Goal: Information Seeking & Learning: Obtain resource

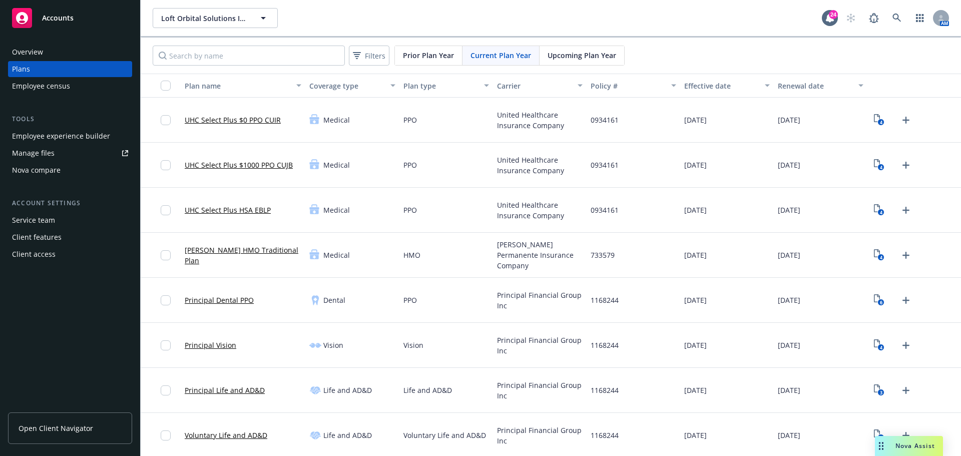
click at [904, 447] on span "Nova Assist" at bounding box center [916, 446] width 40 height 9
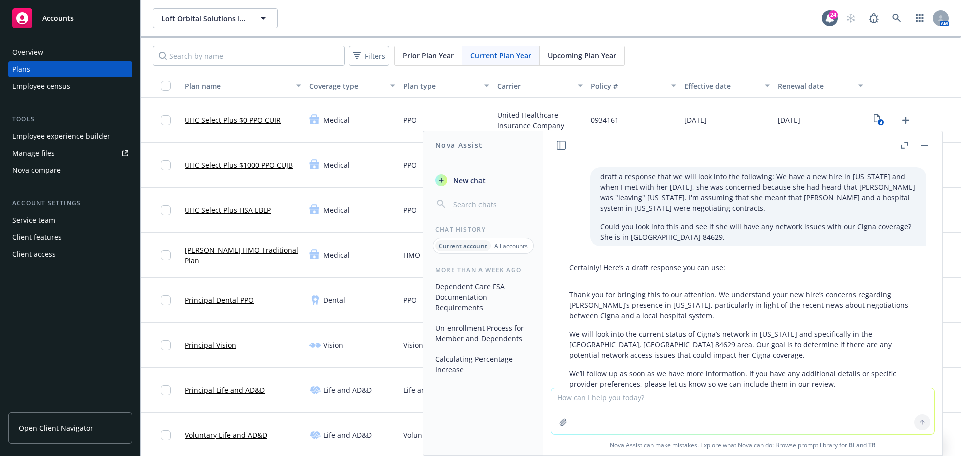
click at [617, 404] on textarea at bounding box center [743, 412] width 384 height 46
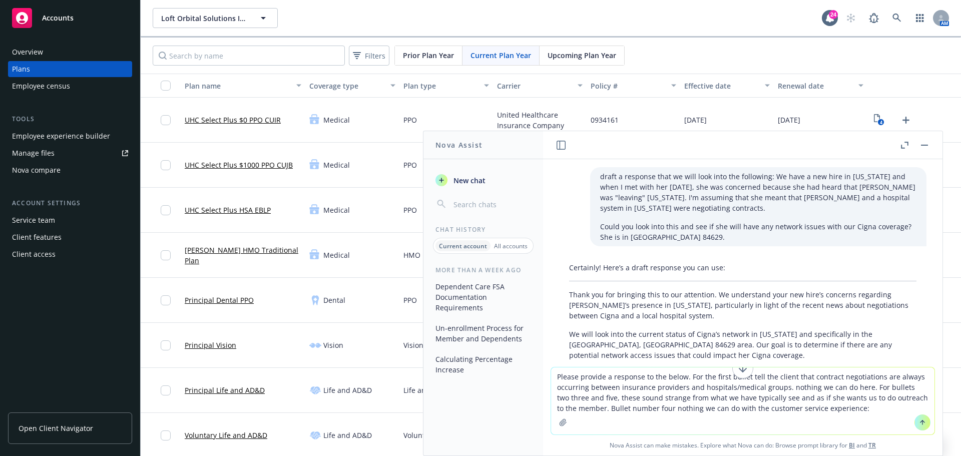
paste textarea "• Loremip dolorsitame: Conse adipisc el seddoeius te in utlabore et doloremagna…"
type textarea "Loremi dolorsi a consecte ad eli seddo. Eiu tem incid utlabo etdo mag aliqua en…"
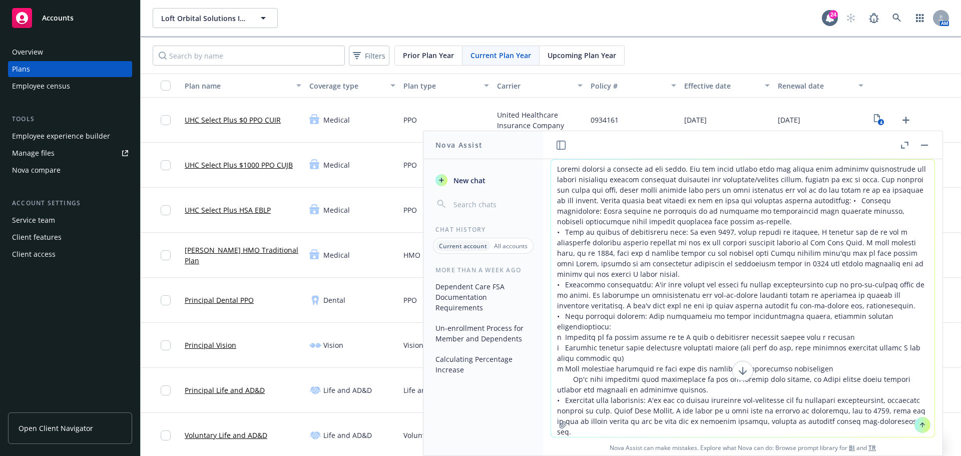
click at [836, 200] on textarea at bounding box center [743, 298] width 384 height 277
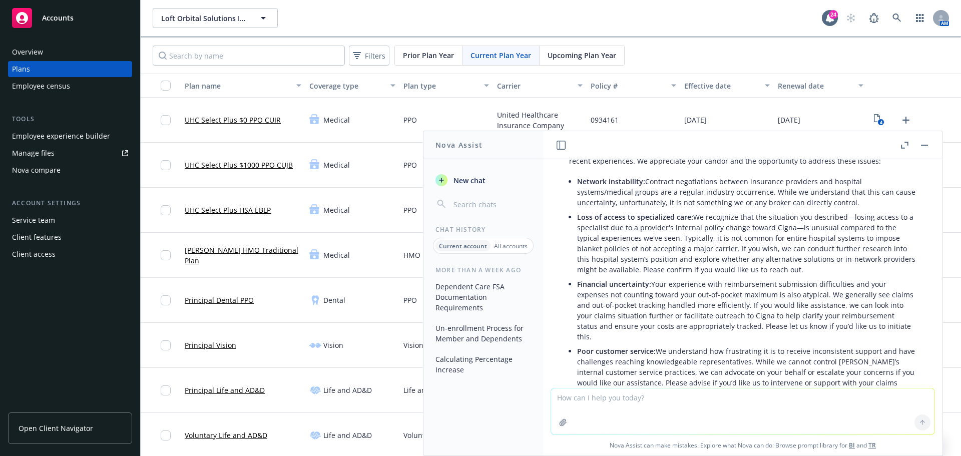
scroll to position [572, 0]
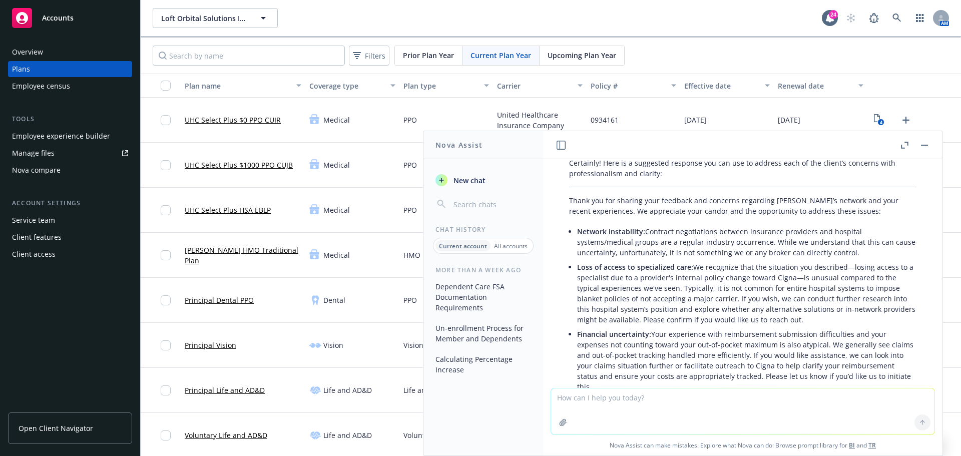
click at [668, 226] on p "Network instability: Contract negotiations between insurance providers and hosp…" at bounding box center [747, 242] width 340 height 32
drag, startPoint x: 647, startPoint y: 198, endPoint x: 883, endPoint y: 224, distance: 237.3
click at [883, 226] on p "Network instability: Contract negotiations between insurance providers and hosp…" at bounding box center [747, 242] width 340 height 32
copy p "Contract negotiations between insurance providers and hospital systems/medical …"
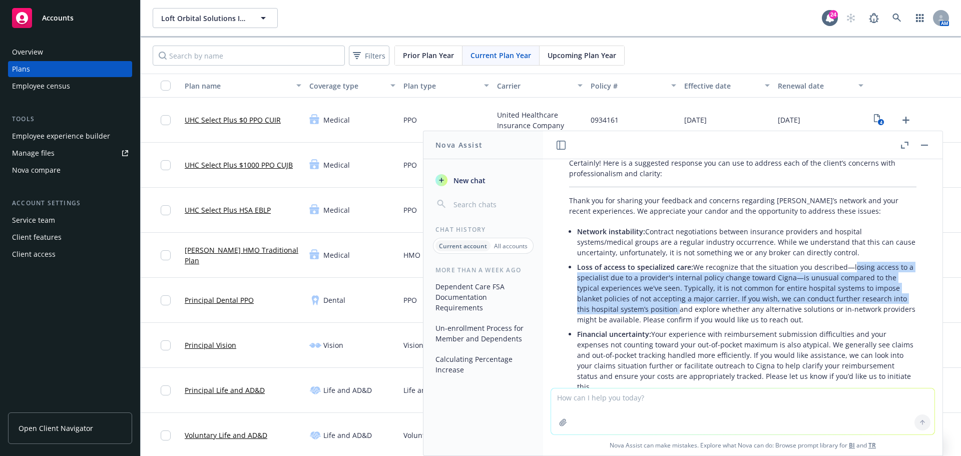
drag, startPoint x: 849, startPoint y: 234, endPoint x: 675, endPoint y: 277, distance: 179.5
click at [675, 277] on p "Loss of access to specialized care: We recognize that the situation you describ…" at bounding box center [747, 293] width 340 height 63
copy p "losing access to a specialist due to a provider's internal policy change toward…"
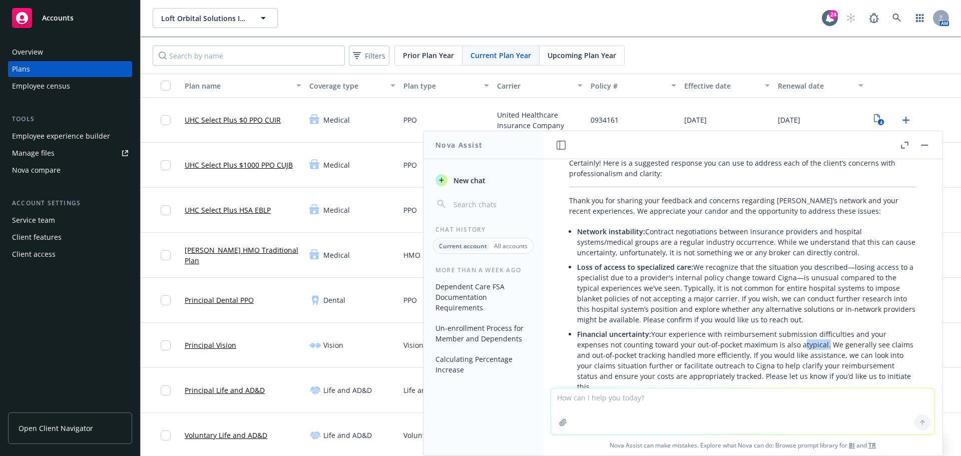
drag, startPoint x: 823, startPoint y: 314, endPoint x: 799, endPoint y: 316, distance: 23.6
click at [799, 329] on p "Financial uncertainty: Your experience with reimbursement submission difficulti…" at bounding box center [747, 360] width 340 height 63
copy p "atypical"
click at [832, 329] on p "Financial uncertainty: Your experience with reimbursement submission difficulti…" at bounding box center [747, 360] width 340 height 63
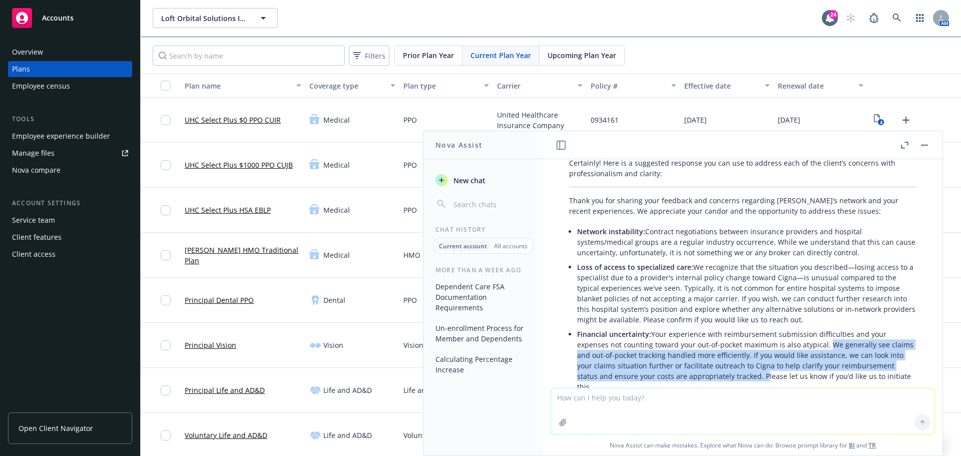
drag, startPoint x: 825, startPoint y: 312, endPoint x: 760, endPoint y: 343, distance: 72.4
click at [760, 343] on p "Financial uncertainty: Your experience with reimbursement submission difficulti…" at bounding box center [747, 360] width 340 height 63
copy p "We generally see claims and out-of-pocket tracking handled more efficiently. If…"
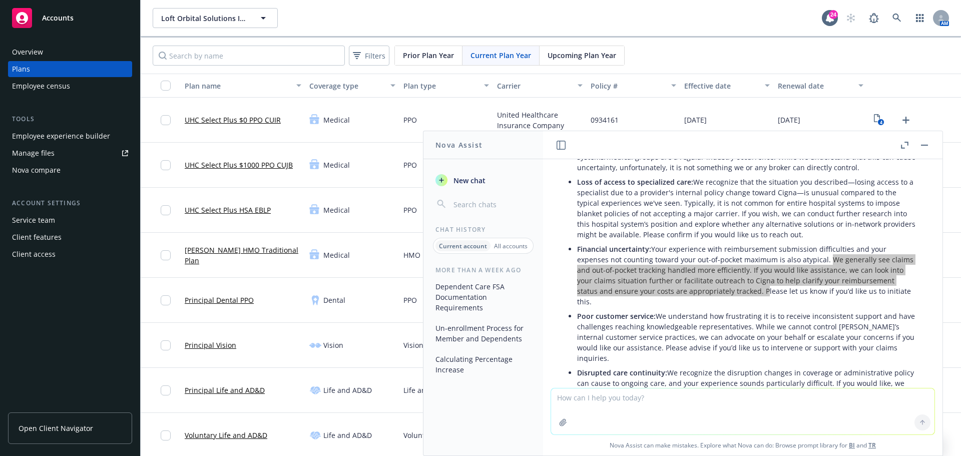
scroll to position [672, 0]
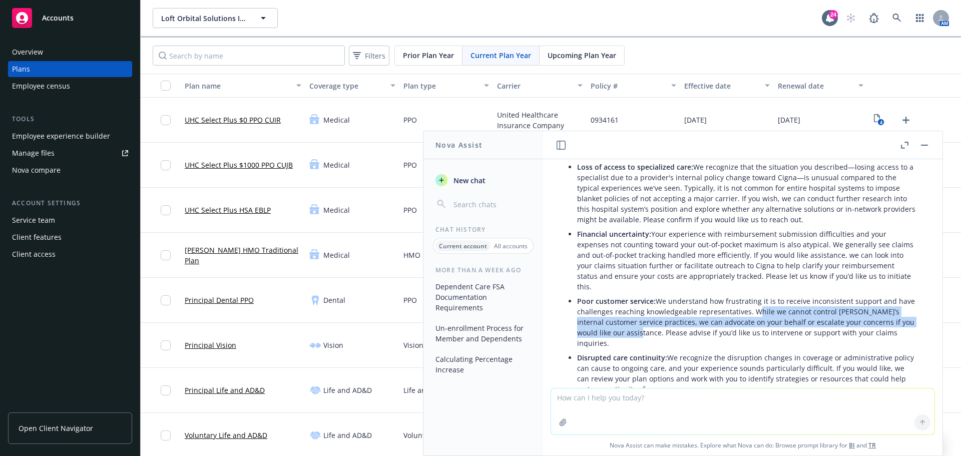
drag, startPoint x: 768, startPoint y: 279, endPoint x: 640, endPoint y: 306, distance: 130.4
click at [640, 306] on p "Poor customer service: We understand how frustrating it is to receive inconsist…" at bounding box center [747, 322] width 340 height 53
copy p "While we cannot control Cigna’s internal customer service practices, we can adv…"
drag, startPoint x: 669, startPoint y: 317, endPoint x: 710, endPoint y: 350, distance: 52.0
click at [710, 353] on p "Disrupted care continuity: We recognize the disruption changes in coverage or a…" at bounding box center [747, 374] width 340 height 42
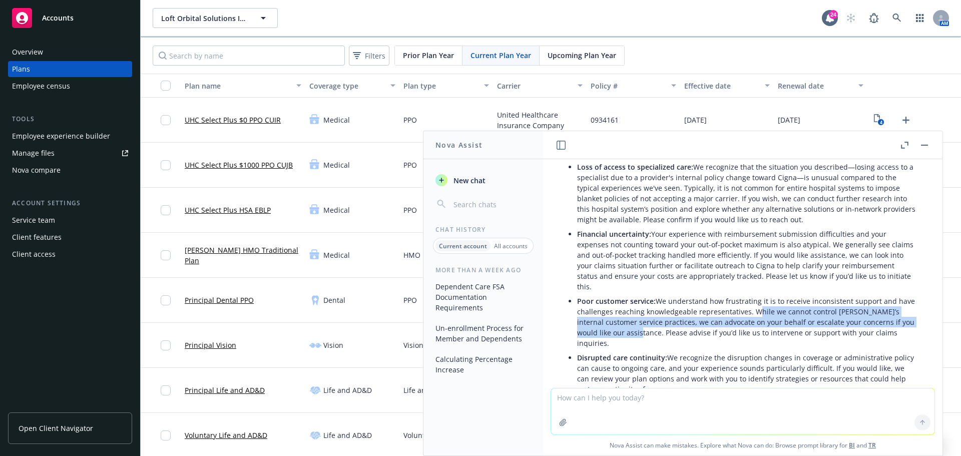
copy p "We recognize the disruption changes in coverage or administrative policy can ca…"
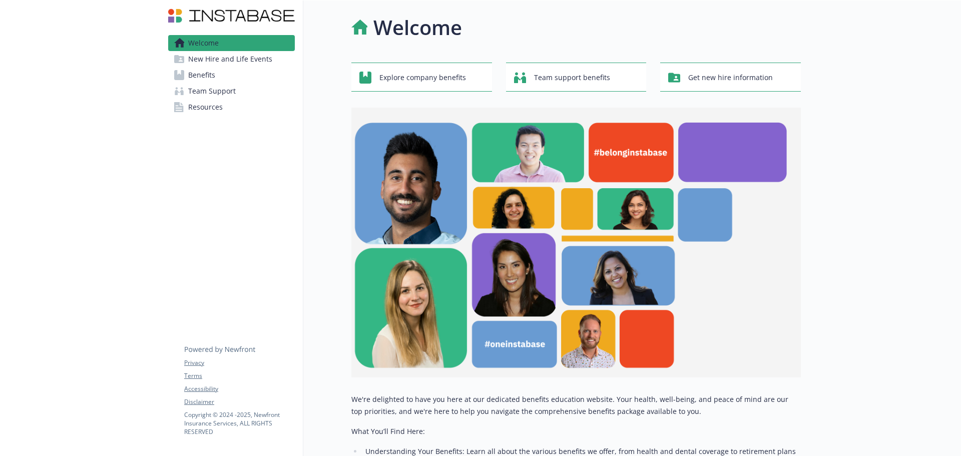
click at [208, 75] on span "Benefits" at bounding box center [201, 75] width 27 height 16
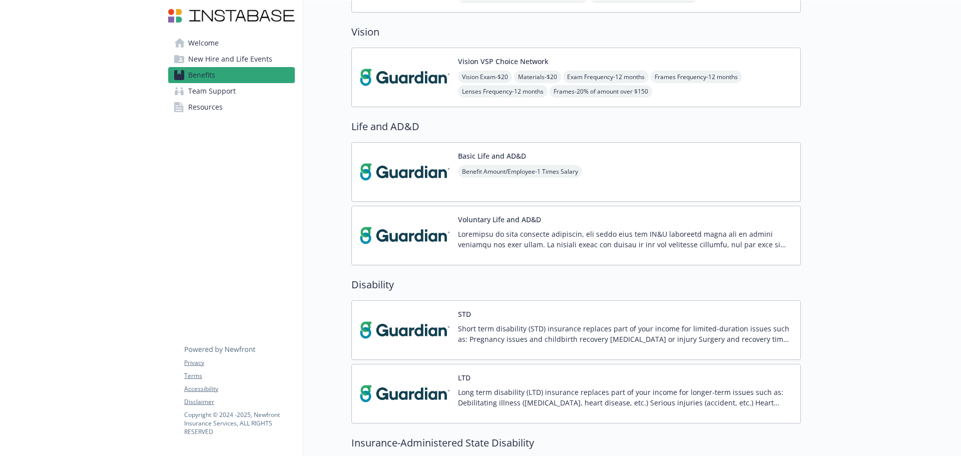
scroll to position [451, 0]
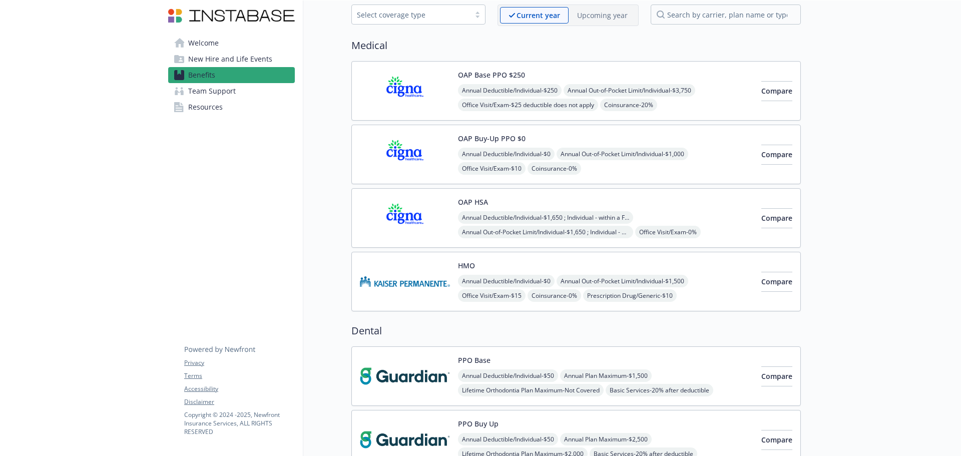
click at [508, 103] on span "Office Visit/Exam - $25 deductible does not apply" at bounding box center [528, 105] width 140 height 13
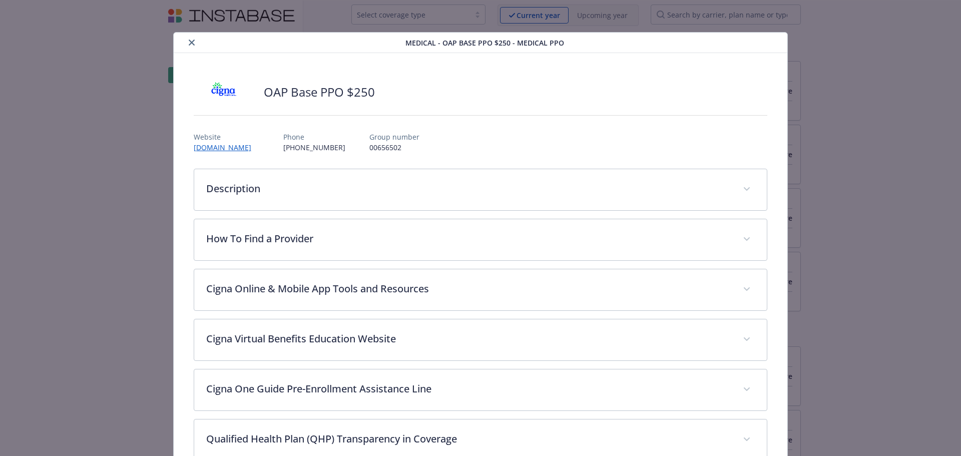
scroll to position [30, 0]
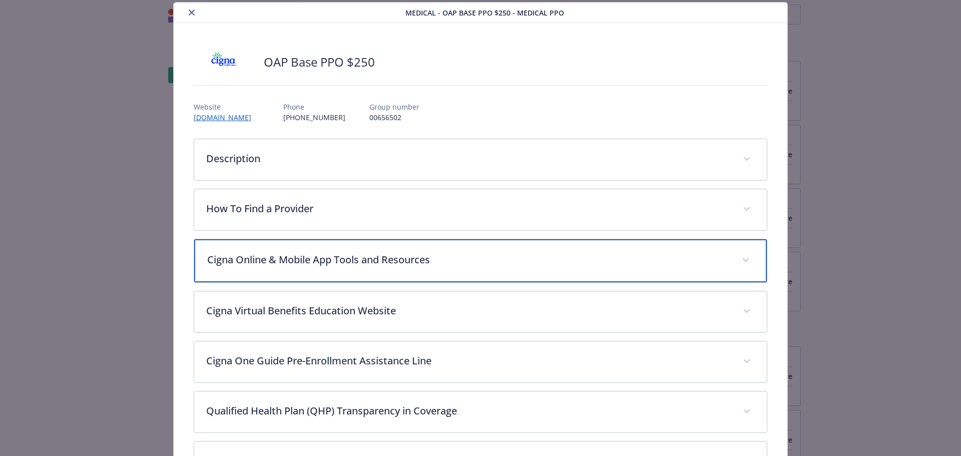
click at [334, 267] on div "Cigna Online & Mobile App Tools and Resources" at bounding box center [480, 260] width 573 height 43
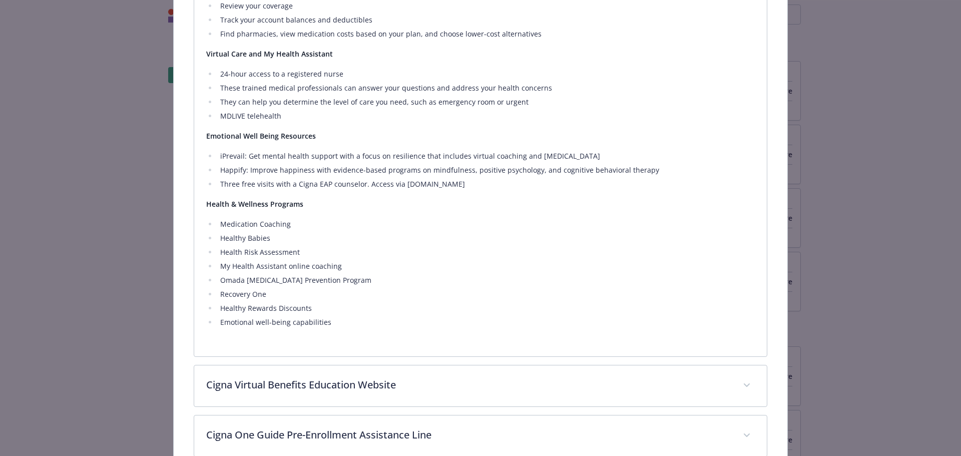
scroll to position [379, 0]
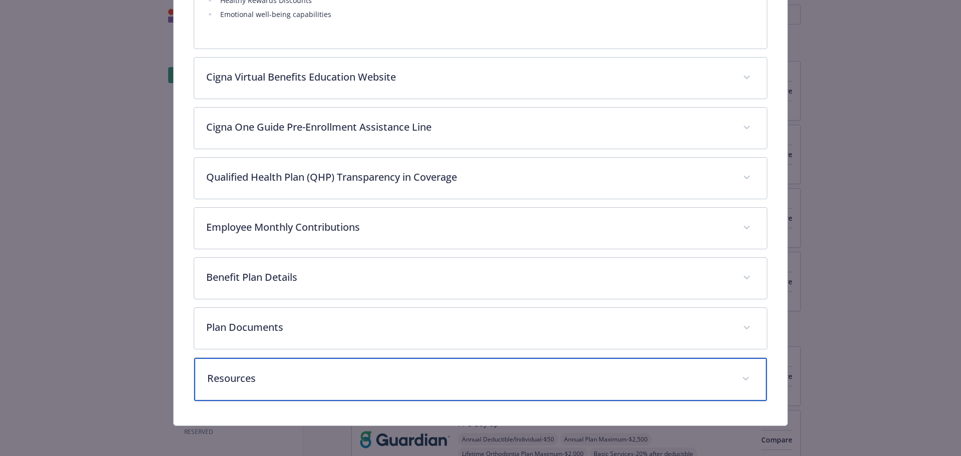
click at [297, 375] on p "Resources" at bounding box center [468, 378] width 523 height 15
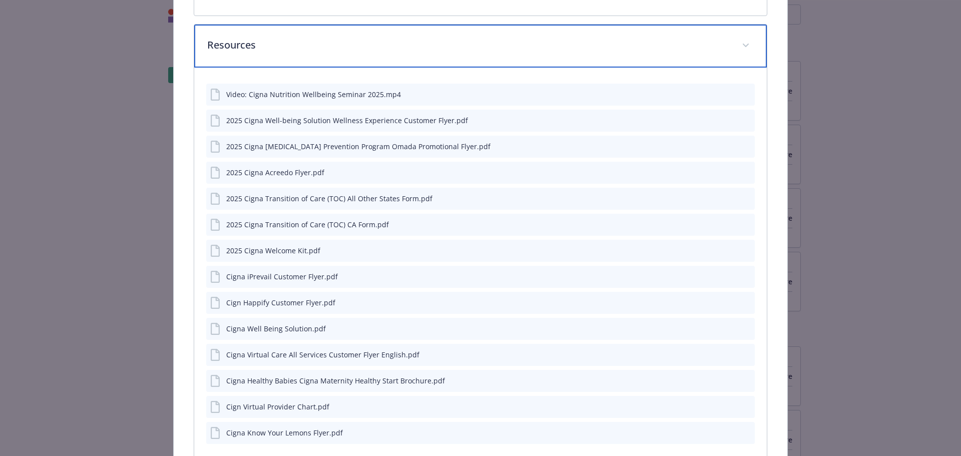
scroll to position [1039, 0]
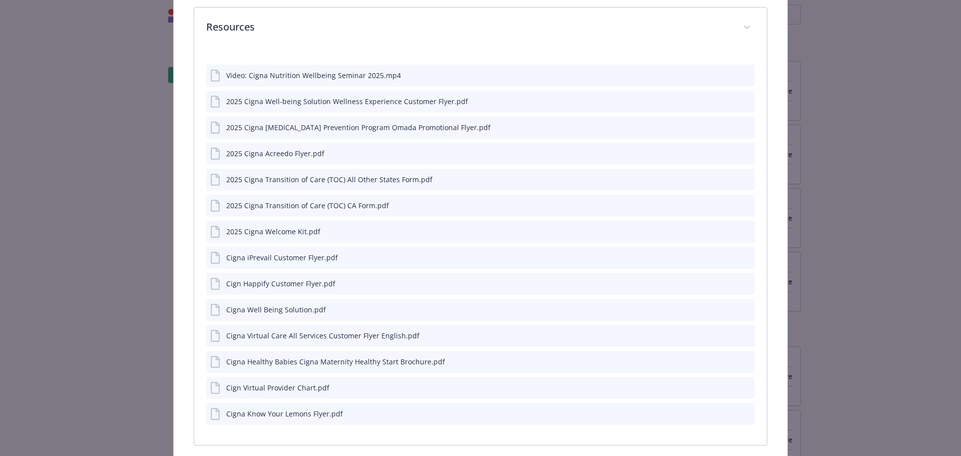
click at [741, 233] on icon "preview file" at bounding box center [745, 230] width 9 height 7
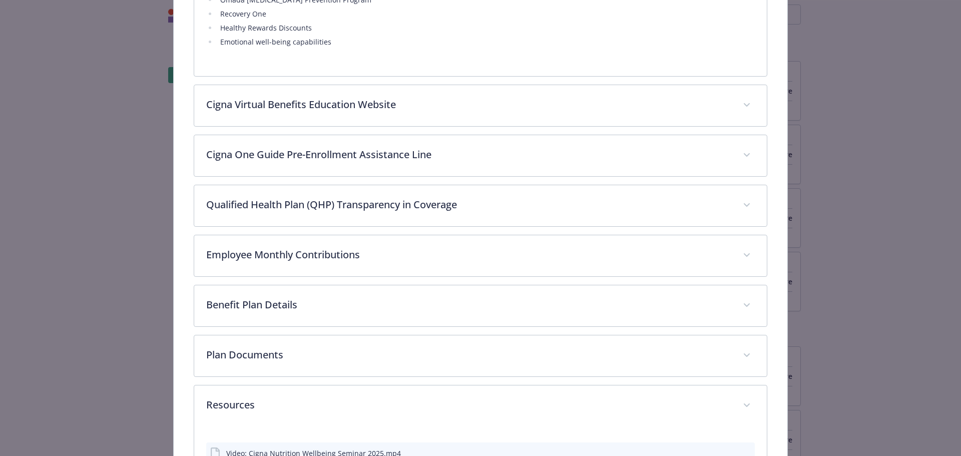
scroll to position [638, 0]
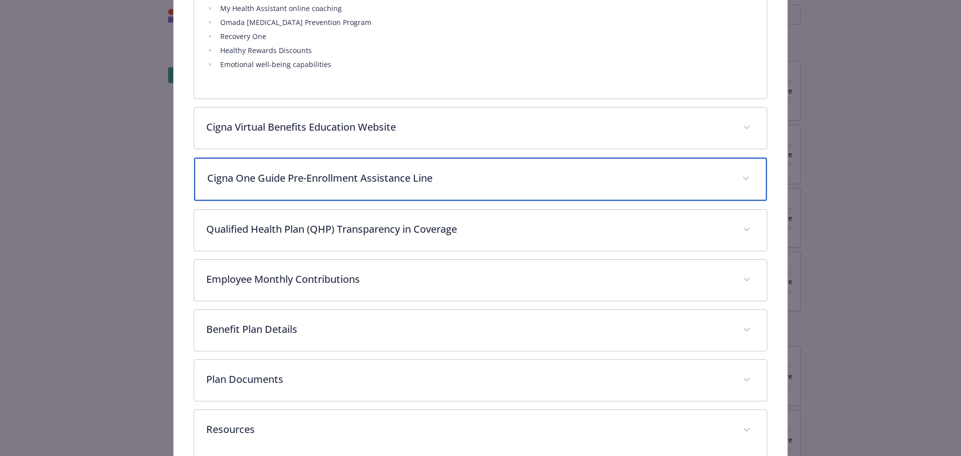
click at [403, 181] on p "Cigna One Guide Pre-Enrollment Assistance Line" at bounding box center [468, 178] width 523 height 15
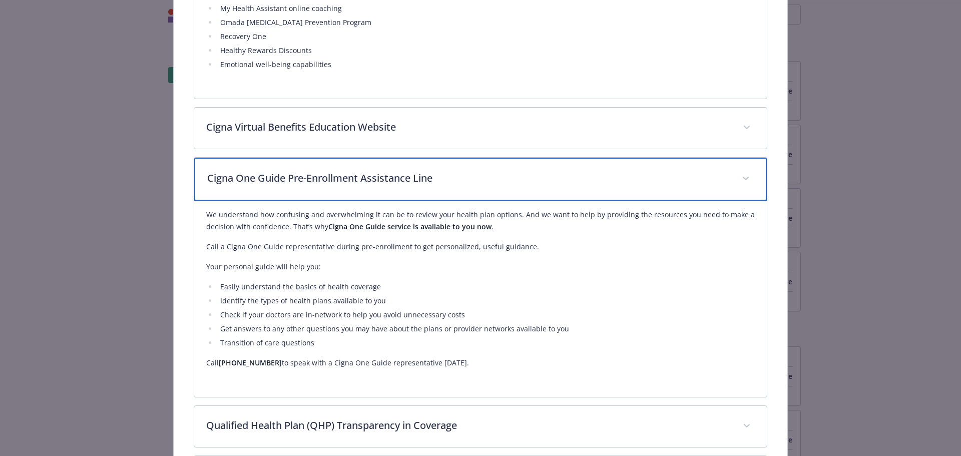
click at [403, 181] on p "Cigna One Guide Pre-Enrollment Assistance Line" at bounding box center [468, 178] width 523 height 15
